Goal: Find specific page/section: Find specific page/section

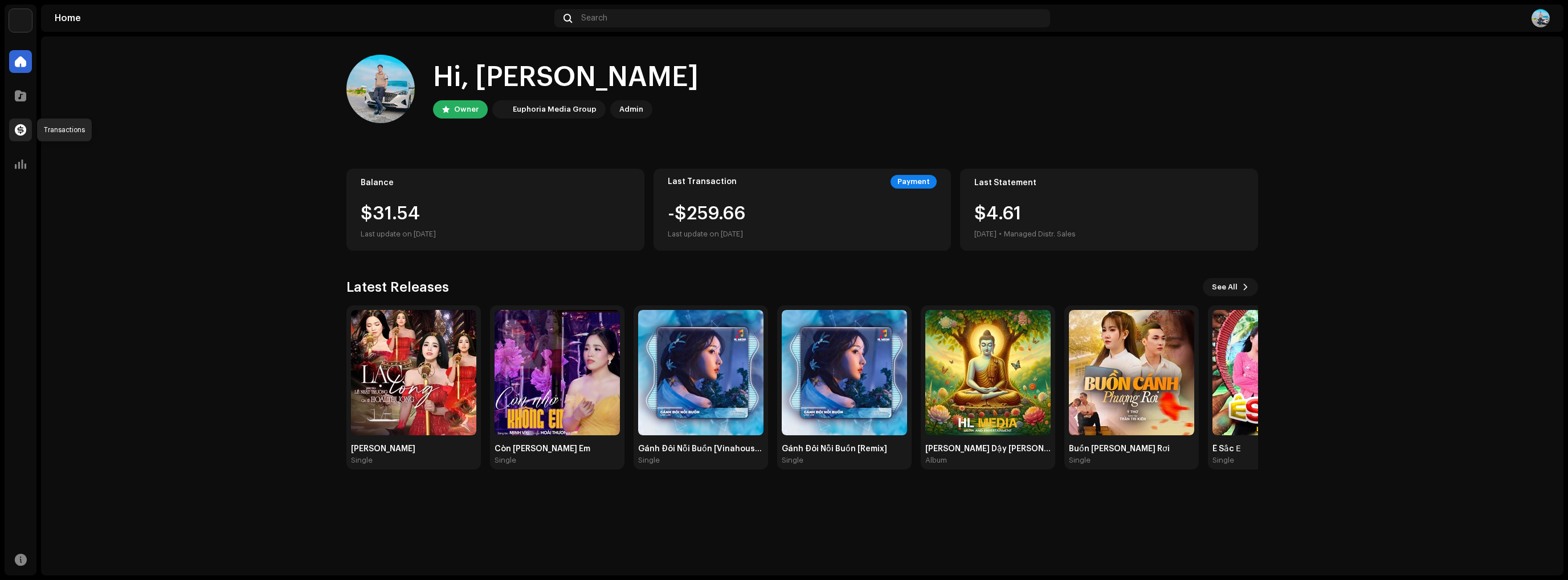
click at [22, 122] on div at bounding box center [20, 130] width 23 height 23
click at [16, 102] on div at bounding box center [20, 96] width 23 height 23
click at [15, 96] on span at bounding box center [20, 96] width 12 height 9
click at [10, 125] on div at bounding box center [20, 130] width 23 height 23
